Goal: Task Accomplishment & Management: Manage account settings

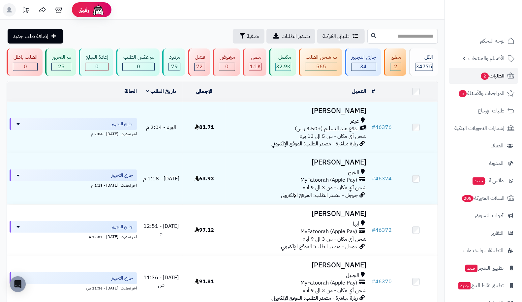
click at [487, 75] on span "2" at bounding box center [485, 77] width 8 height 8
click at [463, 79] on link "الطلبات 2" at bounding box center [483, 76] width 69 height 16
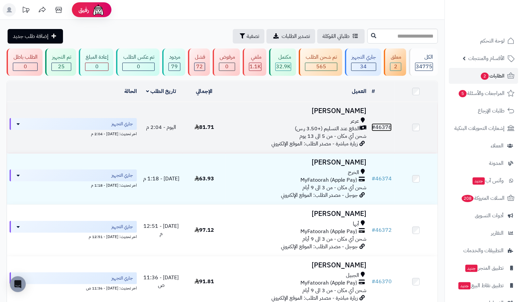
click at [386, 125] on link "# 46376" at bounding box center [382, 127] width 20 height 8
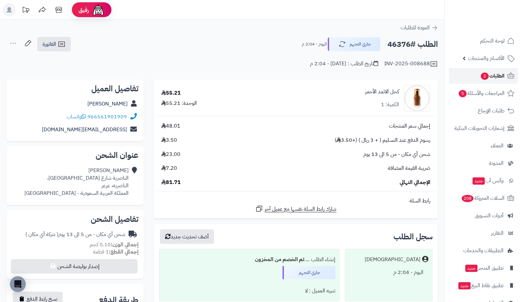
click at [487, 74] on span "2" at bounding box center [485, 76] width 8 height 8
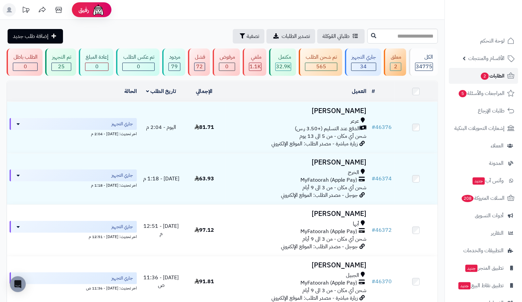
click at [489, 74] on span "الطلبات 2" at bounding box center [492, 75] width 24 height 9
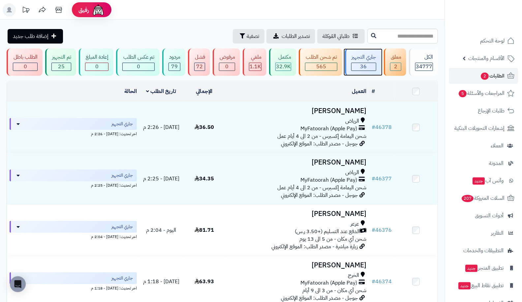
click at [353, 53] on div "جاري التجهيز" at bounding box center [363, 57] width 25 height 8
click at [490, 81] on link "الطلبات 2" at bounding box center [483, 76] width 69 height 16
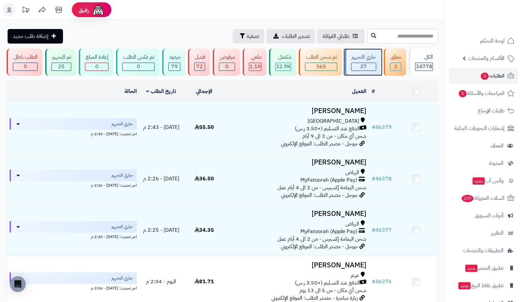
click at [365, 64] on span "37" at bounding box center [364, 67] width 7 height 8
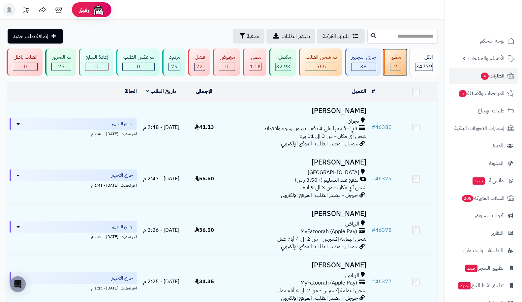
click at [391, 64] on div "معلق 2" at bounding box center [395, 61] width 22 height 27
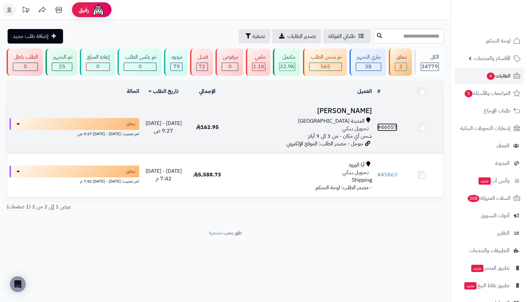
click at [388, 124] on link "# 46057" at bounding box center [387, 127] width 20 height 8
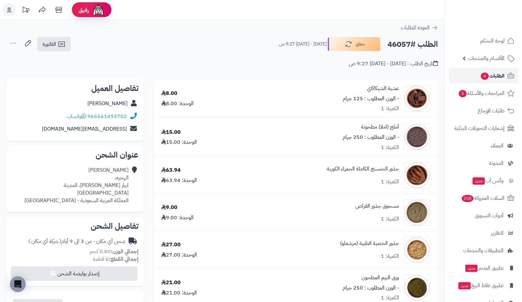
click at [504, 74] on span "الطلبات 4" at bounding box center [492, 75] width 24 height 9
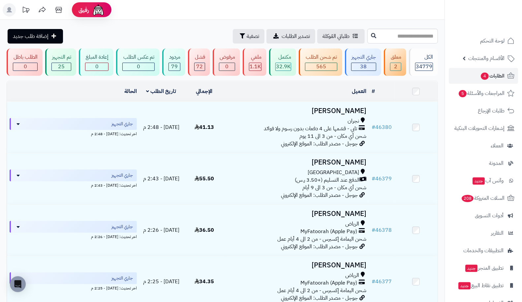
scroll to position [264, 0]
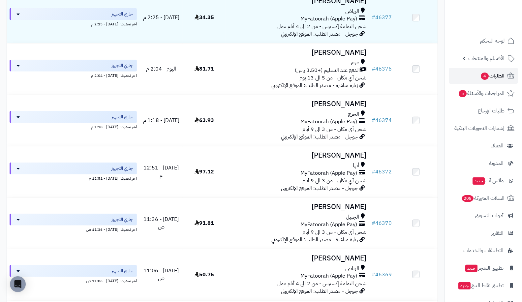
click at [497, 70] on link "الطلبات 4" at bounding box center [483, 76] width 69 height 16
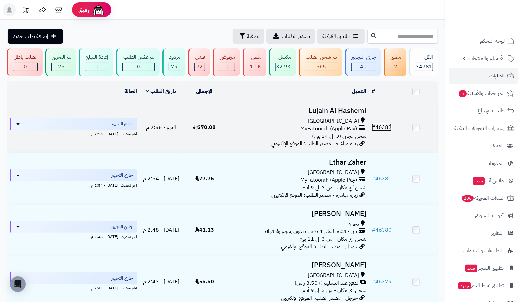
click at [386, 127] on link "# 46382" at bounding box center [382, 127] width 20 height 8
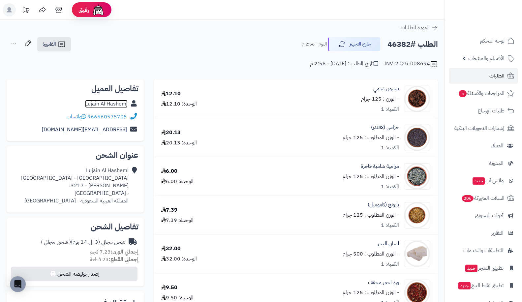
click at [109, 103] on link "Lujain Al Hashemi" at bounding box center [106, 104] width 43 height 8
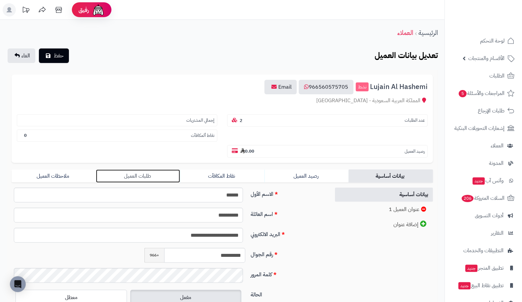
click at [133, 170] on link "طلبات العميل" at bounding box center [138, 176] width 84 height 13
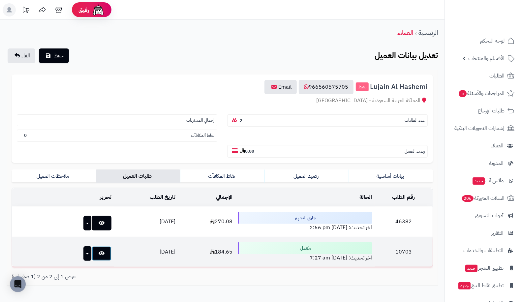
click at [93, 246] on link at bounding box center [102, 253] width 20 height 15
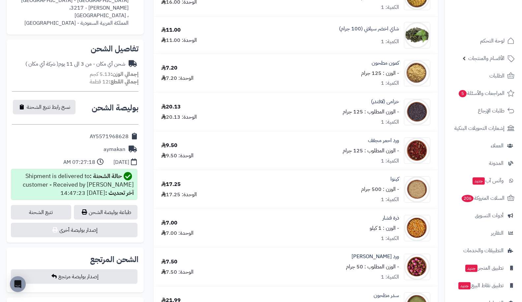
scroll to position [187, 0]
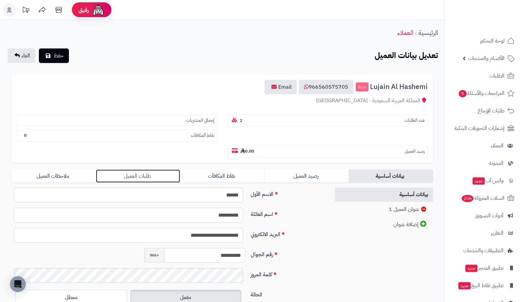
click at [117, 170] on link "طلبات العميل" at bounding box center [138, 176] width 84 height 13
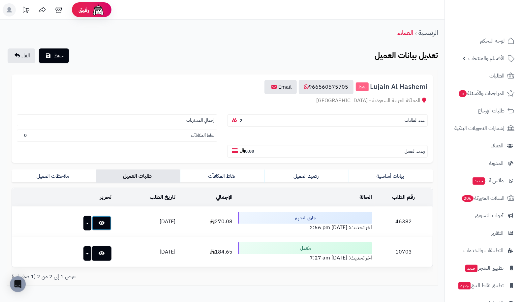
click at [92, 216] on link at bounding box center [102, 223] width 20 height 15
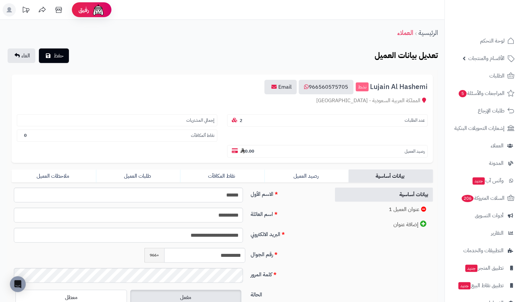
click at [226, 120] on div "عدد الطلبات 2" at bounding box center [327, 119] width 210 height 16
drag, startPoint x: 164, startPoint y: 108, endPoint x: 82, endPoint y: 75, distance: 88.5
click at [82, 75] on div "Lujain Al Hashemi نشط 966560575705 Email المملكة العربية السعودية - Saudi Arabi…" at bounding box center [223, 119] width 422 height 88
click at [486, 89] on span "المراجعات والأسئلة 5" at bounding box center [482, 93] width 46 height 9
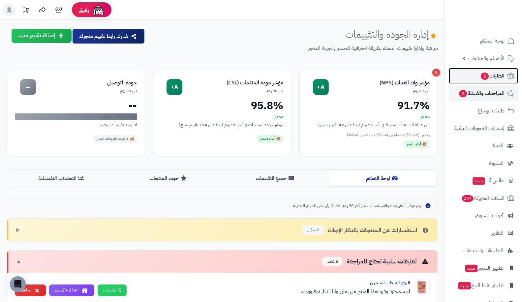
click at [505, 76] on span "الطلبات 2" at bounding box center [492, 75] width 24 height 9
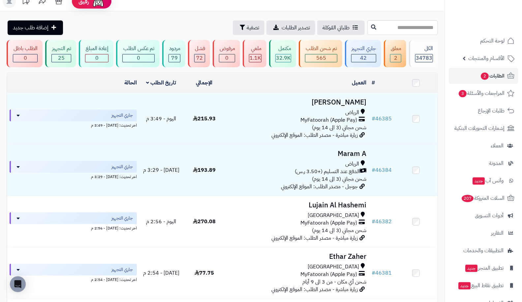
scroll to position [4, 0]
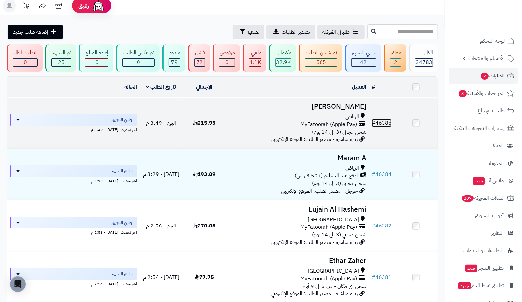
click at [389, 119] on link "# 46385" at bounding box center [382, 123] width 20 height 8
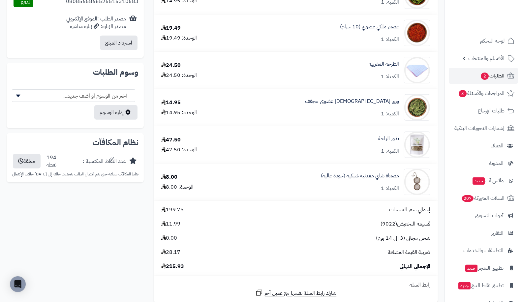
scroll to position [332, 0]
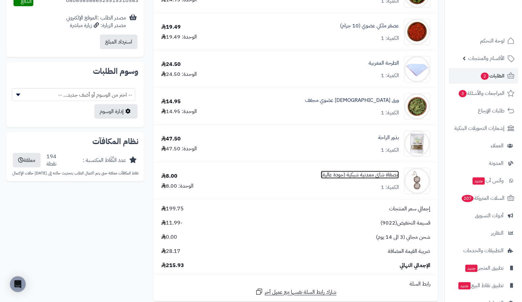
click at [393, 173] on link "مصفاة شاي معدنية شبكية (جودة عالية)" at bounding box center [360, 175] width 78 height 8
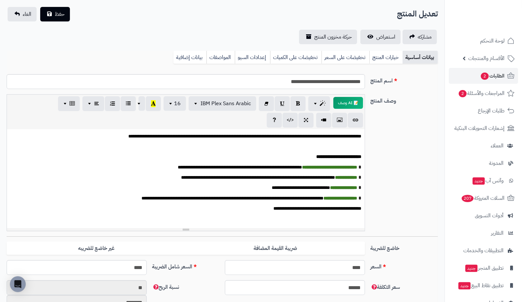
scroll to position [38, 0]
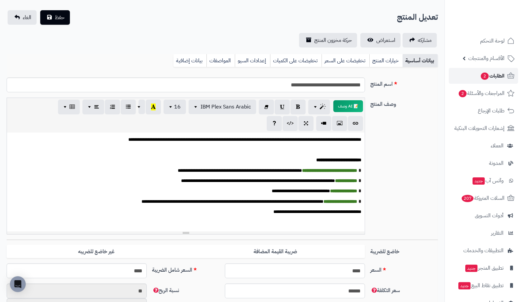
click at [493, 80] on span "الطلبات 2" at bounding box center [492, 75] width 24 height 9
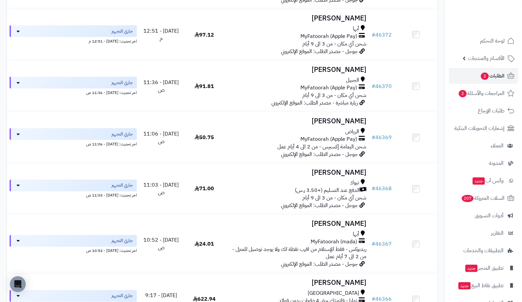
scroll to position [607, 0]
